Goal: Information Seeking & Learning: Compare options

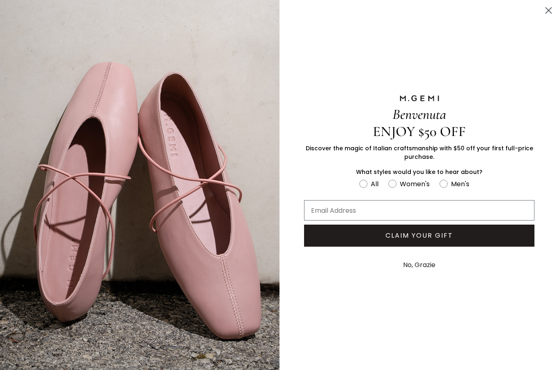
click at [554, 8] on circle "Close dialog" at bounding box center [547, 10] width 13 height 13
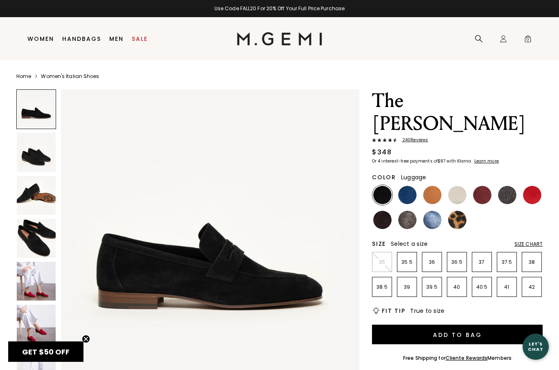
click at [435, 186] on img at bounding box center [432, 195] width 18 height 18
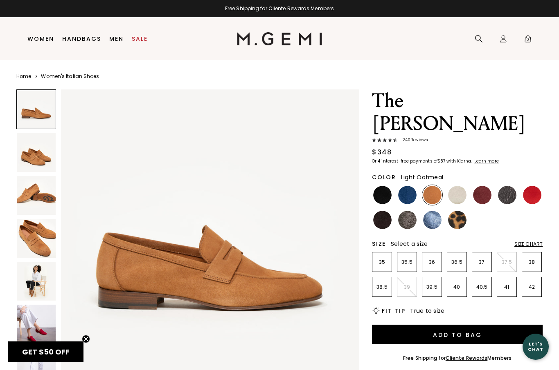
click at [459, 186] on img at bounding box center [457, 195] width 18 height 18
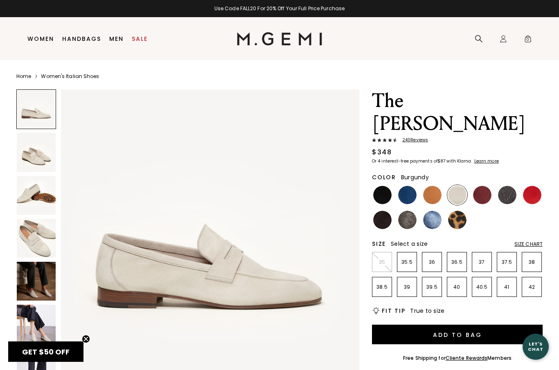
click at [486, 186] on img at bounding box center [482, 195] width 18 height 18
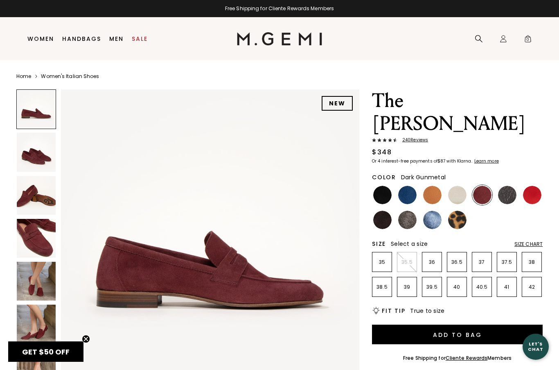
click at [507, 186] on img at bounding box center [507, 195] width 18 height 18
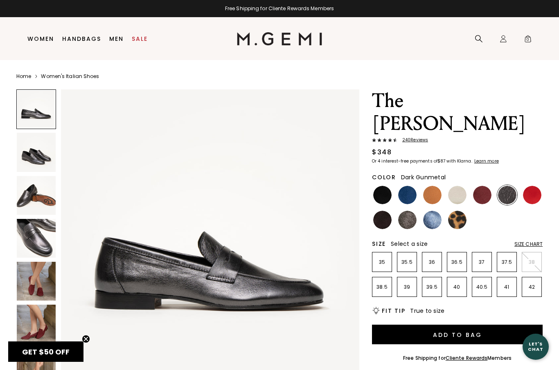
click at [531, 186] on img at bounding box center [532, 195] width 18 height 18
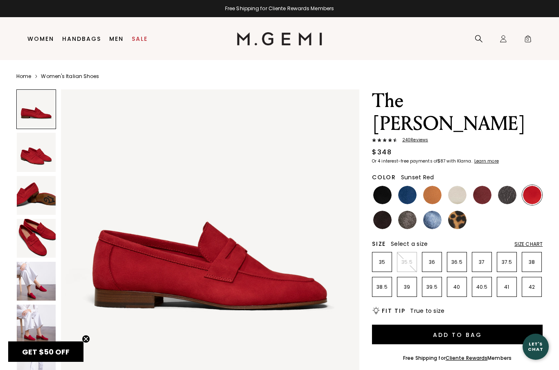
click at [382, 211] on img at bounding box center [382, 220] width 18 height 18
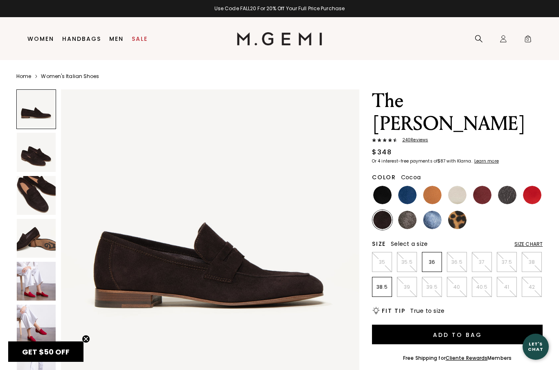
click at [407, 211] on img at bounding box center [407, 220] width 18 height 18
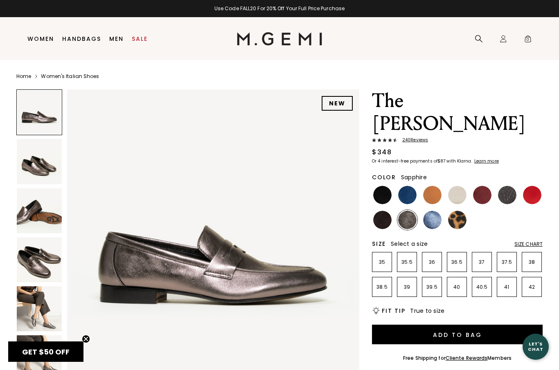
click at [431, 211] on img at bounding box center [432, 220] width 18 height 18
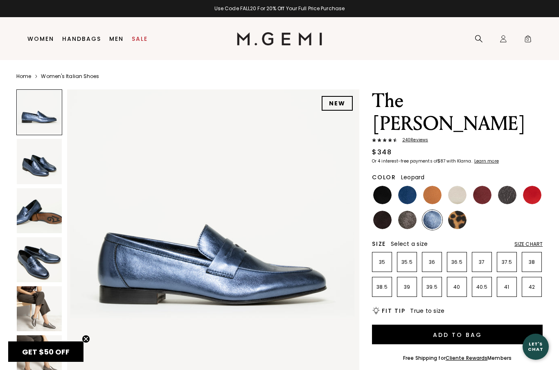
click at [457, 211] on img at bounding box center [457, 220] width 18 height 18
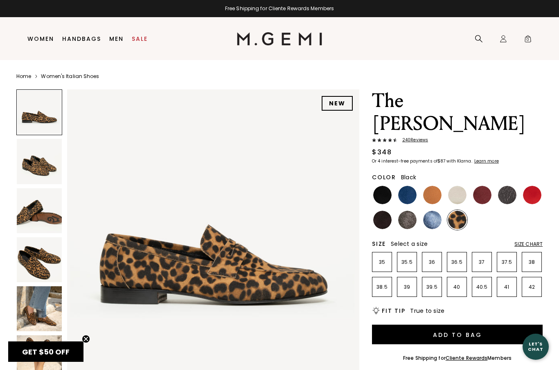
click at [379, 186] on img at bounding box center [382, 195] width 18 height 18
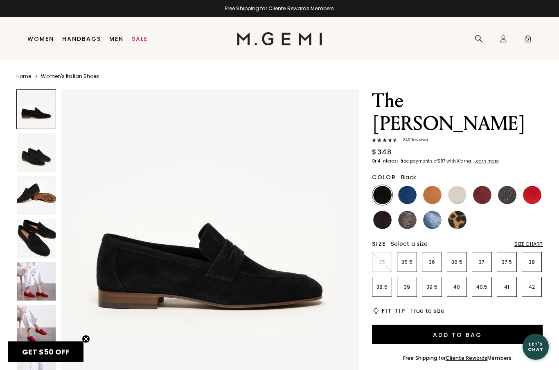
click at [60, 74] on link "Women's Italian Shoes" at bounding box center [70, 76] width 58 height 7
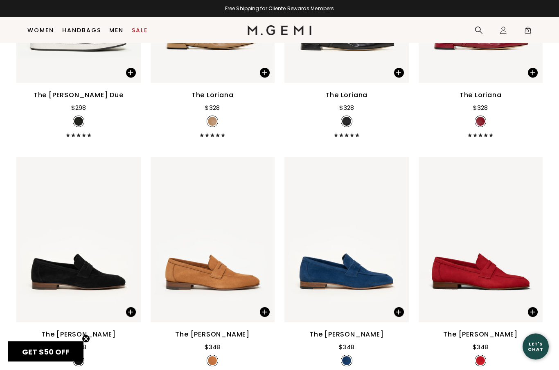
scroll to position [3660, 0]
